Goal: Use online tool/utility: Utilize a website feature to perform a specific function

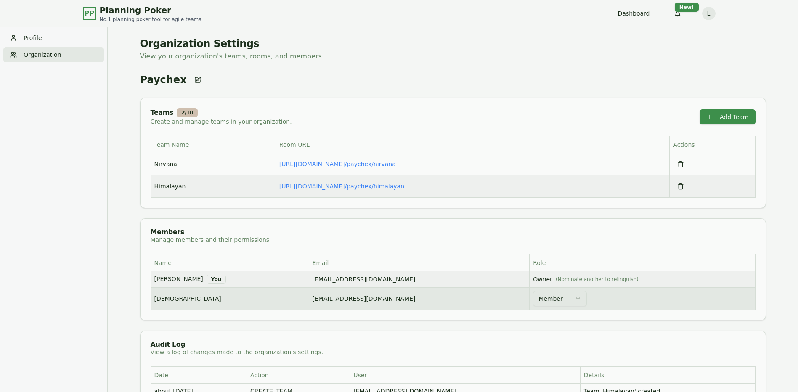
click at [369, 186] on link "[URL][DOMAIN_NAME] / paychex/himalayan" at bounding box center [341, 186] width 125 height 7
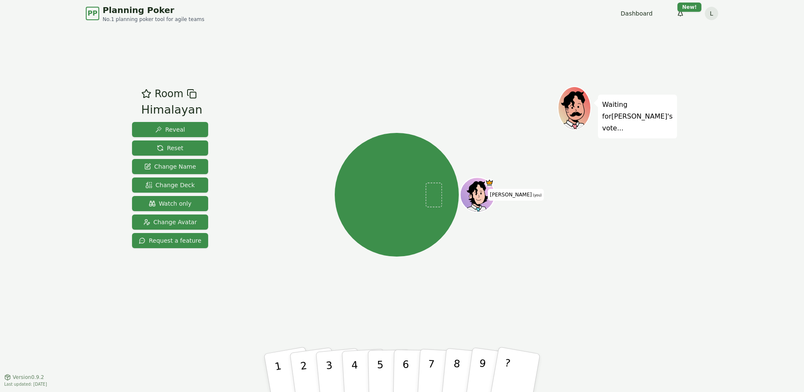
click at [385, 54] on div "Room Himalayan Reveal Reset Change Name Change Deck Watch only Change Avatar Re…" at bounding box center [402, 202] width 547 height 350
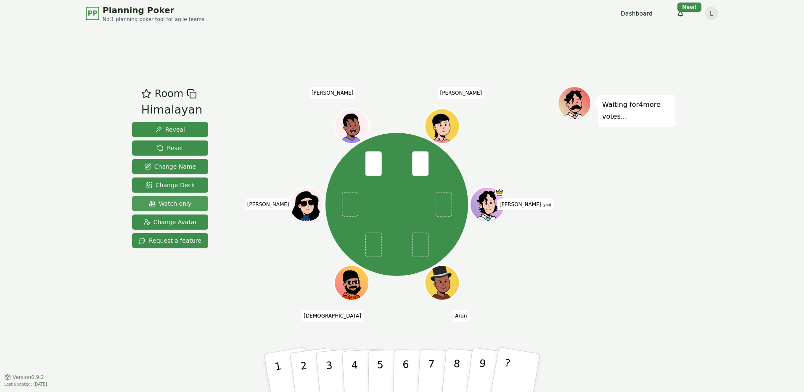
click at [165, 200] on span "Watch only" at bounding box center [170, 203] width 43 height 8
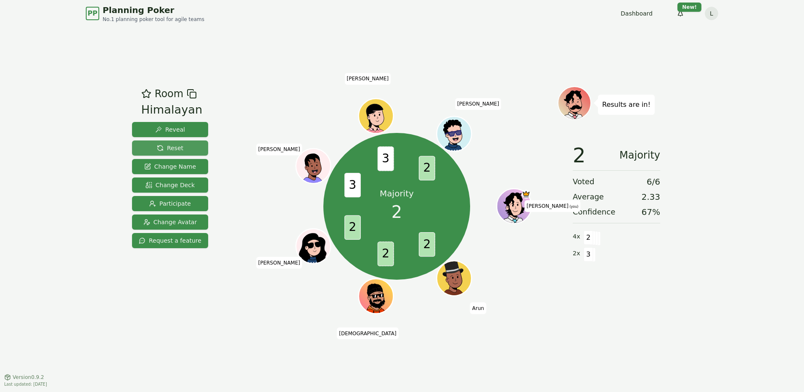
click at [164, 148] on span "Reset" at bounding box center [170, 148] width 26 height 8
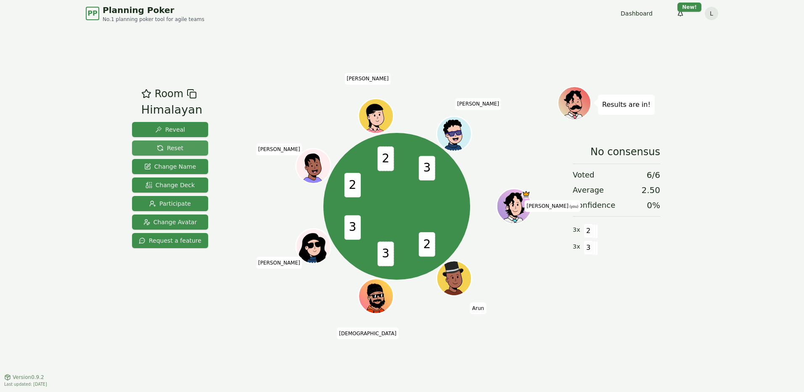
click at [188, 148] on button "Reset" at bounding box center [170, 147] width 76 height 15
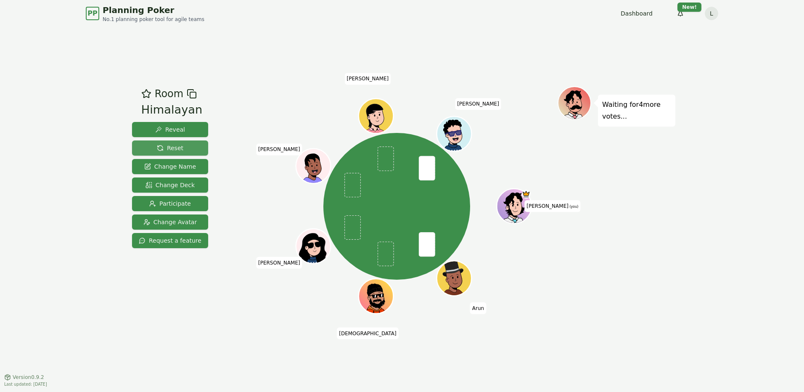
click at [184, 143] on button "Reset" at bounding box center [170, 147] width 76 height 15
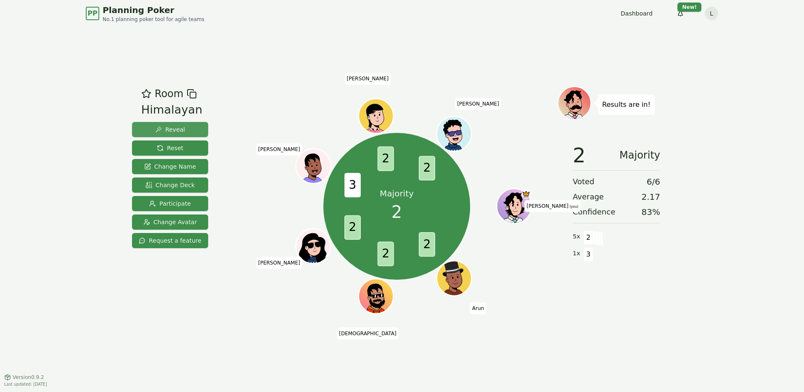
drag, startPoint x: 187, startPoint y: 143, endPoint x: 172, endPoint y: 130, distance: 20.2
click at [186, 143] on button "Reset" at bounding box center [170, 147] width 76 height 15
